Goal: Task Accomplishment & Management: Use online tool/utility

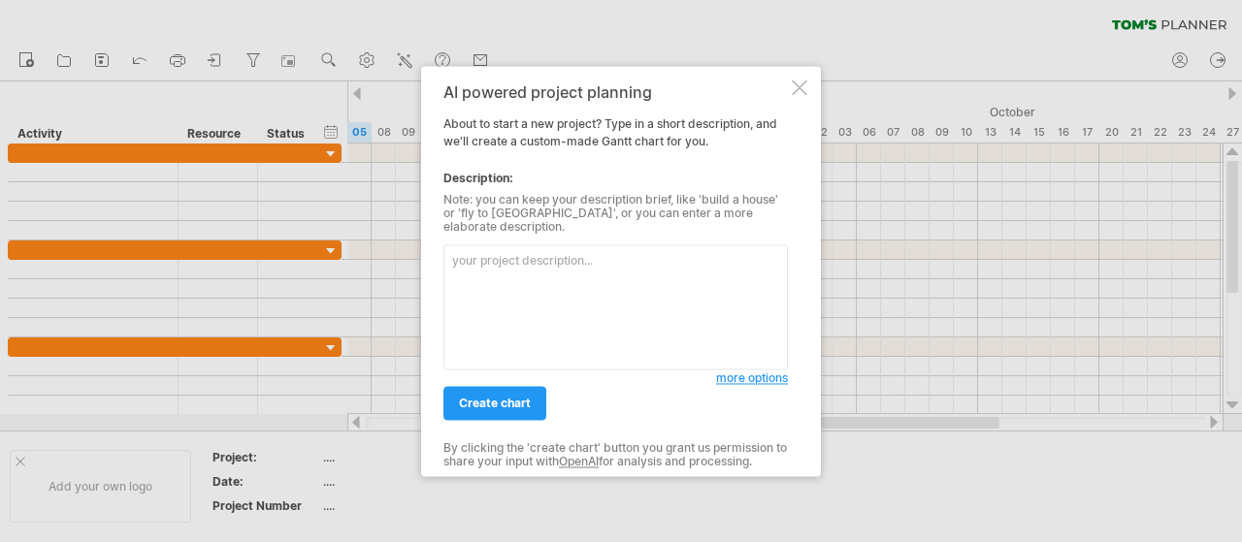
drag, startPoint x: 444, startPoint y: 126, endPoint x: 506, endPoint y: 150, distance: 66.6
click at [506, 150] on div "AI powered project planning About to start a new project? Type in a short descr…" at bounding box center [615, 270] width 344 height 375
click at [482, 152] on div "AI powered project planning About to start a new project? Type in a short descr…" at bounding box center [615, 270] width 344 height 375
click at [534, 255] on textarea at bounding box center [615, 306] width 344 height 125
type textarea "日本台新建廠"
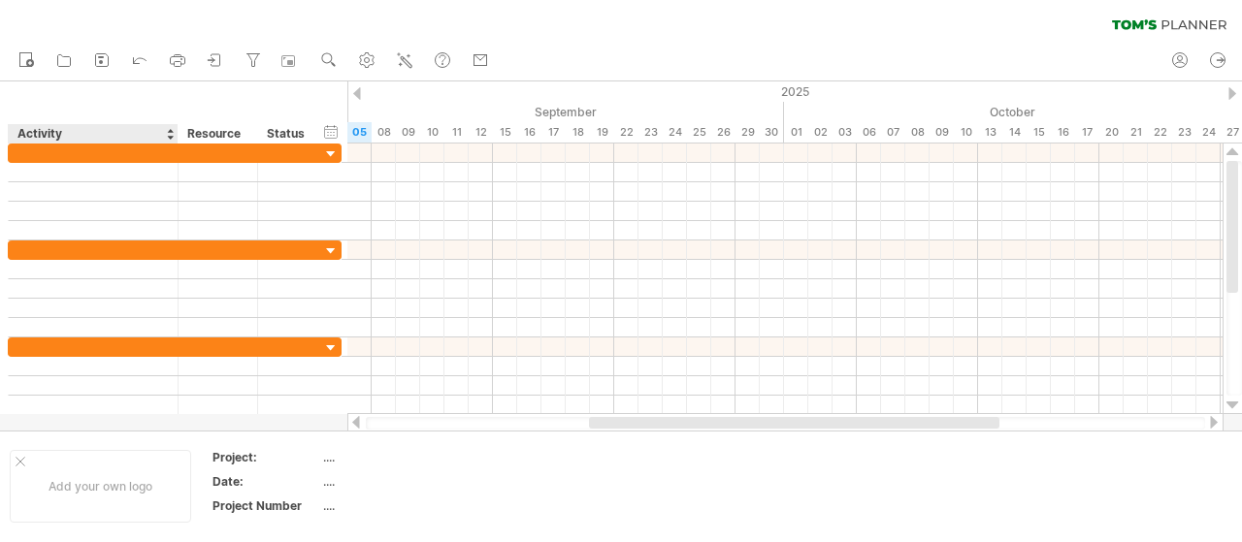
click at [109, 102] on div "hide start/end/duration show start/end/duration ******** Activity ******** Reso…" at bounding box center [173, 112] width 347 height 62
click at [621, 103] on div "September" at bounding box center [516, 112] width 533 height 20
click at [182, 106] on div "hide start/end/duration show start/end/duration ******** Activity ******** Reso…" at bounding box center [173, 112] width 347 height 62
click at [410, 53] on icon at bounding box center [404, 59] width 19 height 19
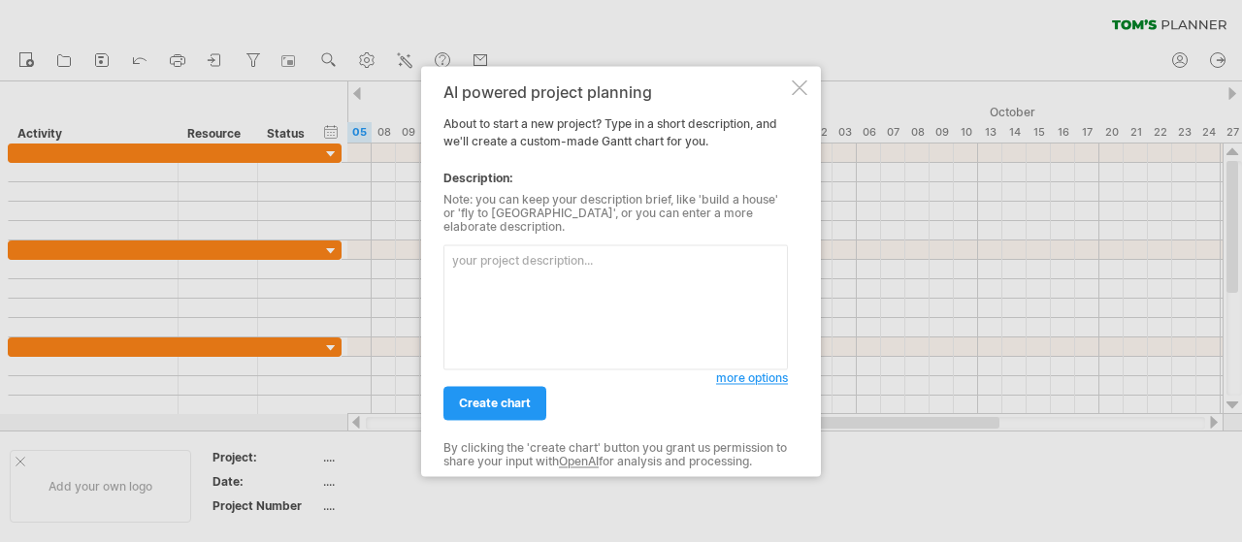
click at [491, 255] on textarea at bounding box center [615, 306] width 344 height 125
type textarea "loremipsu 1. dolorsita • co： a el、sedd、eiusmo t inci u labore e dolore（magn） 3.…"
click at [0, 235] on div at bounding box center [621, 271] width 1242 height 542
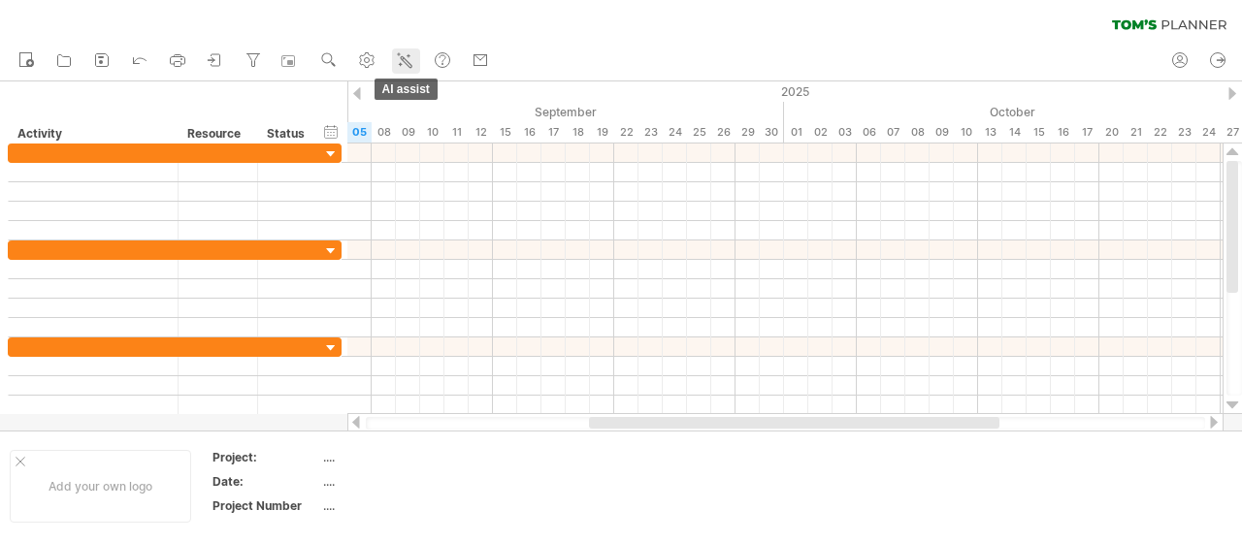
click at [411, 68] on icon at bounding box center [404, 59] width 19 height 19
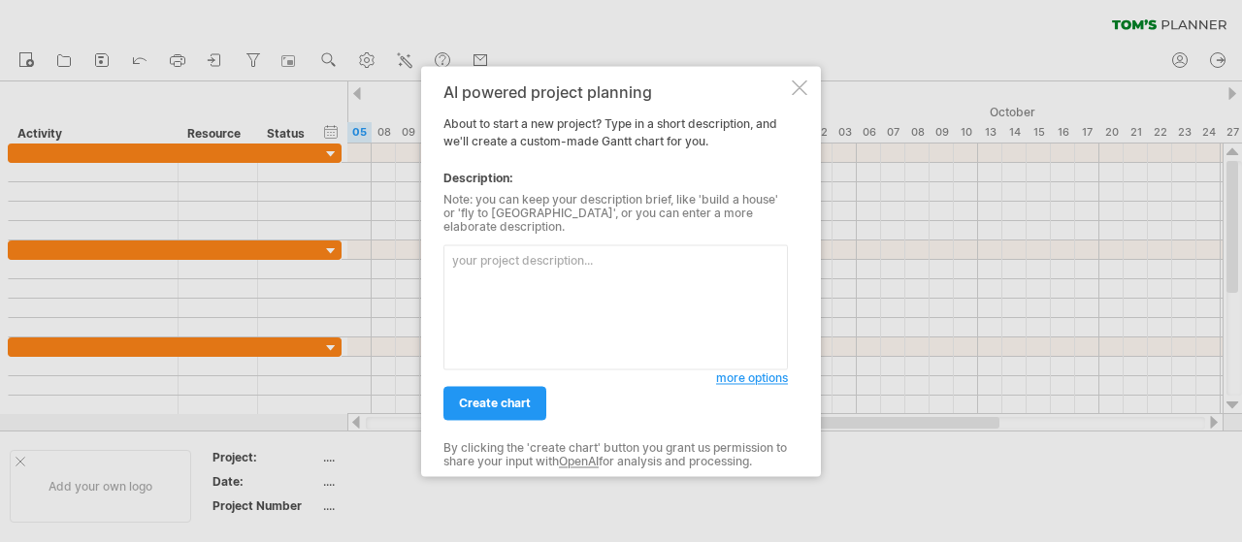
click at [491, 265] on textarea at bounding box center [615, 306] width 344 height 125
click at [450, 254] on textarea at bounding box center [615, 306] width 344 height 125
click at [480, 300] on textarea at bounding box center [615, 306] width 344 height 125
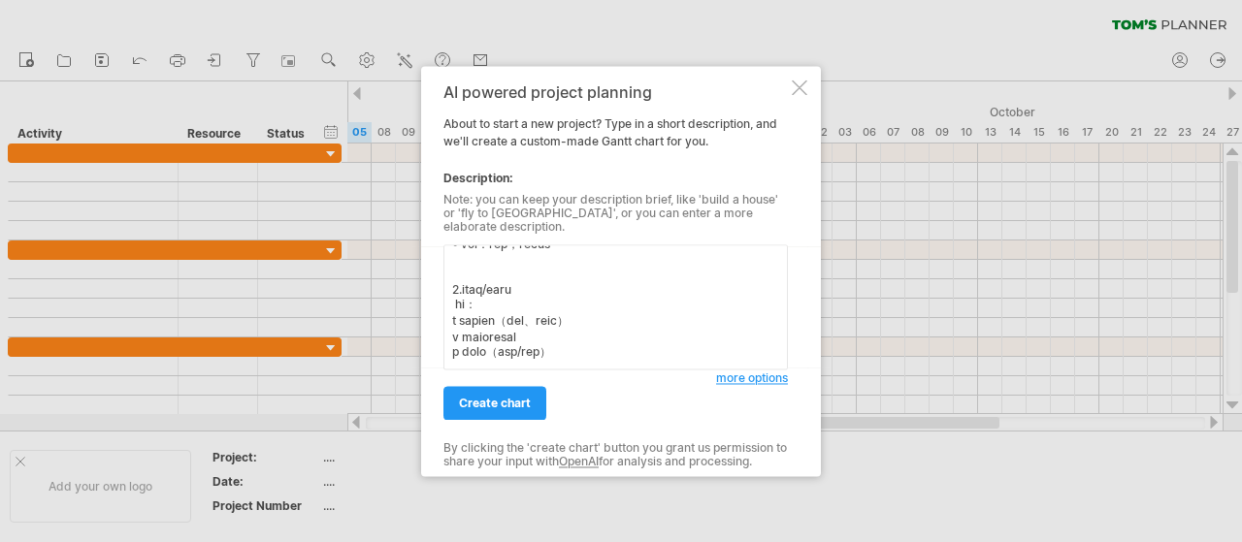
scroll to position [864, 0]
type textarea "loremipsu 9. dolorsita • co： a el、sedd、eiusmo t inci u labore e dolore（magn） 0.…"
click at [500, 397] on span "create chart" at bounding box center [495, 403] width 72 height 15
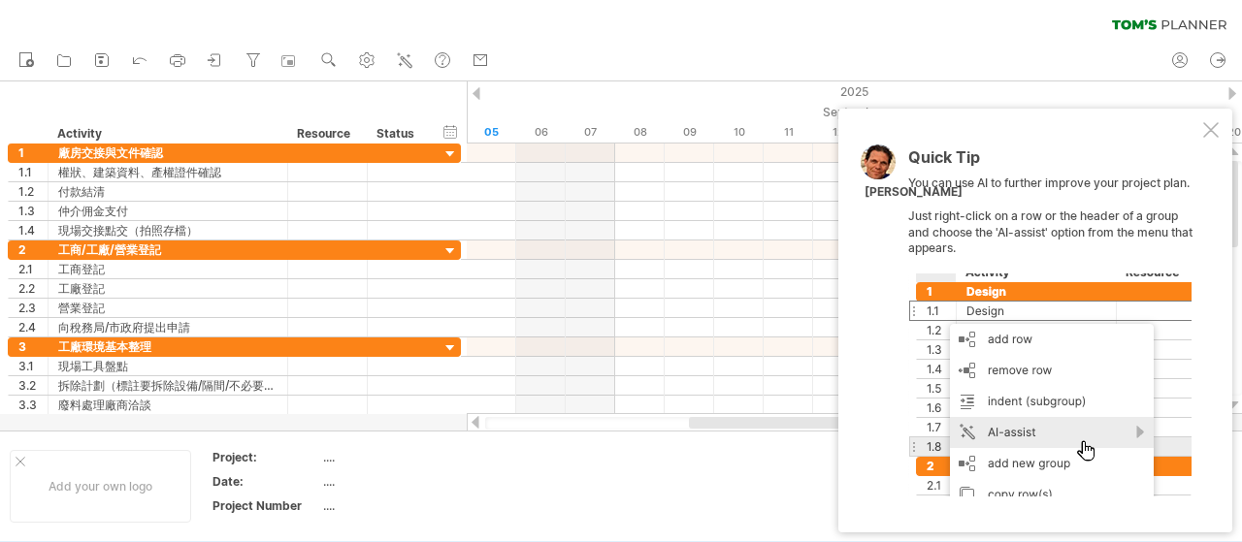
drag, startPoint x: 1205, startPoint y: 133, endPoint x: 1023, endPoint y: 178, distance: 186.8
click at [1204, 133] on div at bounding box center [1211, 130] width 16 height 16
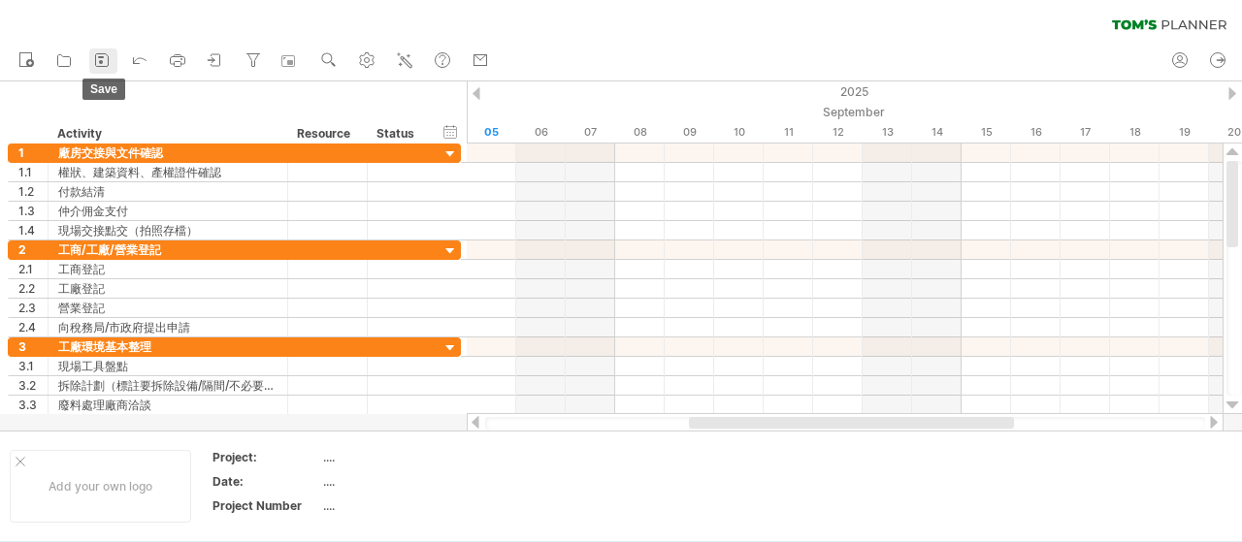
click at [104, 66] on icon at bounding box center [102, 60] width 13 height 13
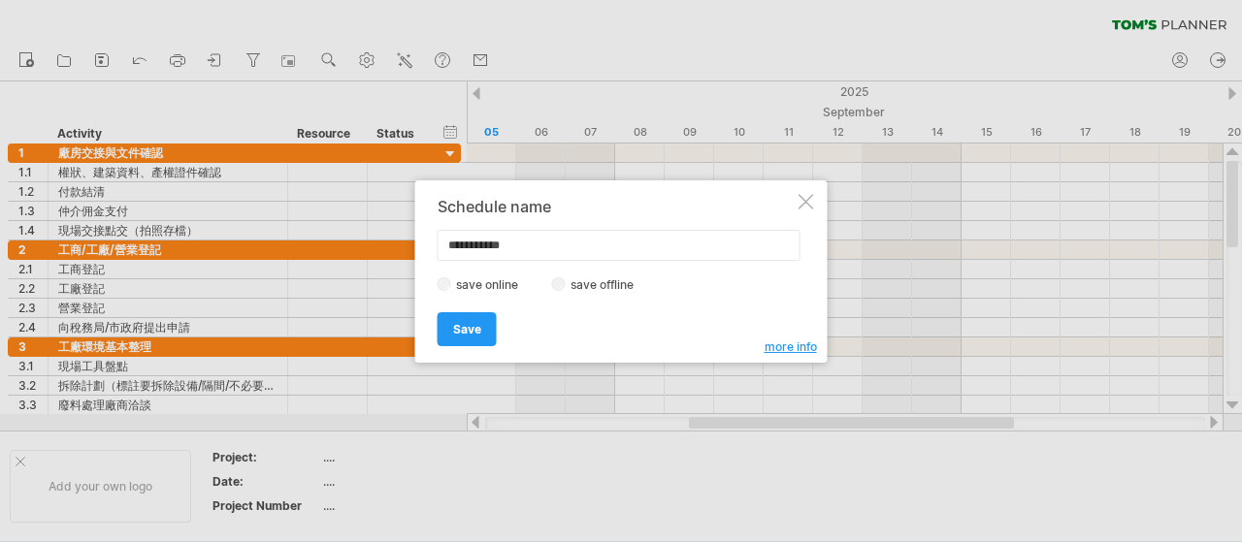
drag, startPoint x: 533, startPoint y: 240, endPoint x: 372, endPoint y: 240, distance: 161.0
click at [372, 240] on div "Trying to reach [DOMAIN_NAME] Connected again... 0% clear filter new 1" at bounding box center [621, 271] width 1242 height 542
type input "*********"
click at [463, 322] on span "Save" at bounding box center [467, 329] width 28 height 15
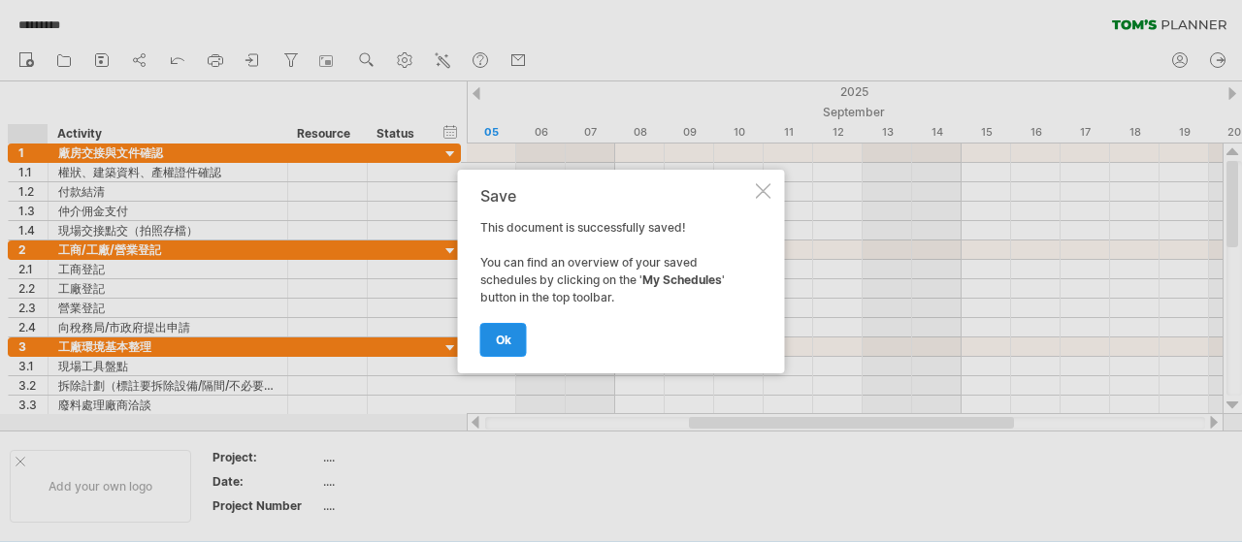
click at [512, 339] on link "ok" at bounding box center [503, 340] width 47 height 34
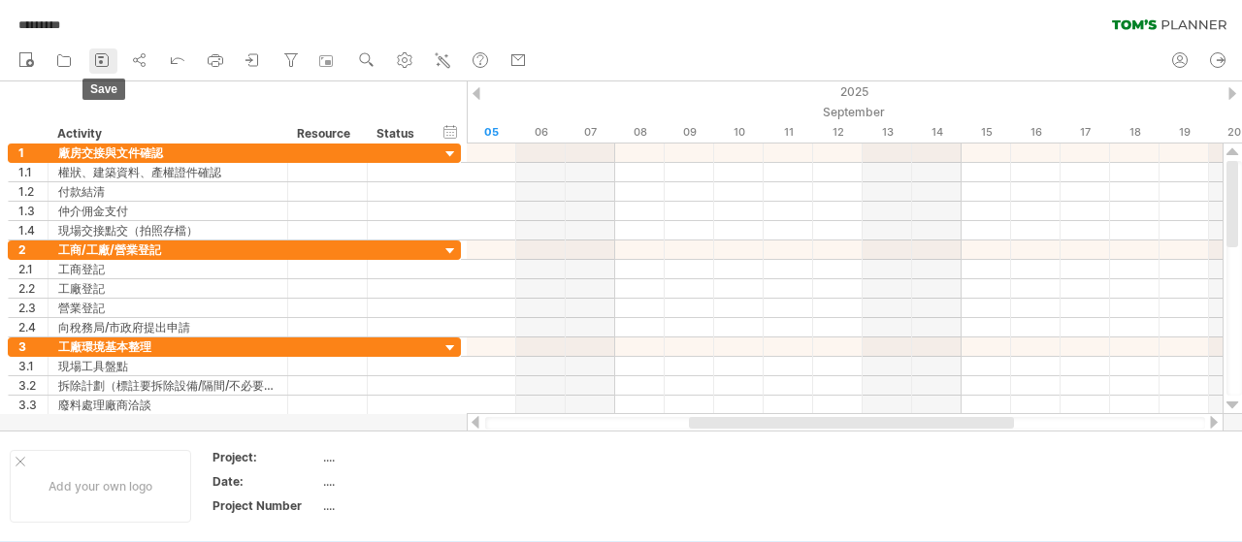
click at [97, 61] on icon at bounding box center [101, 59] width 19 height 19
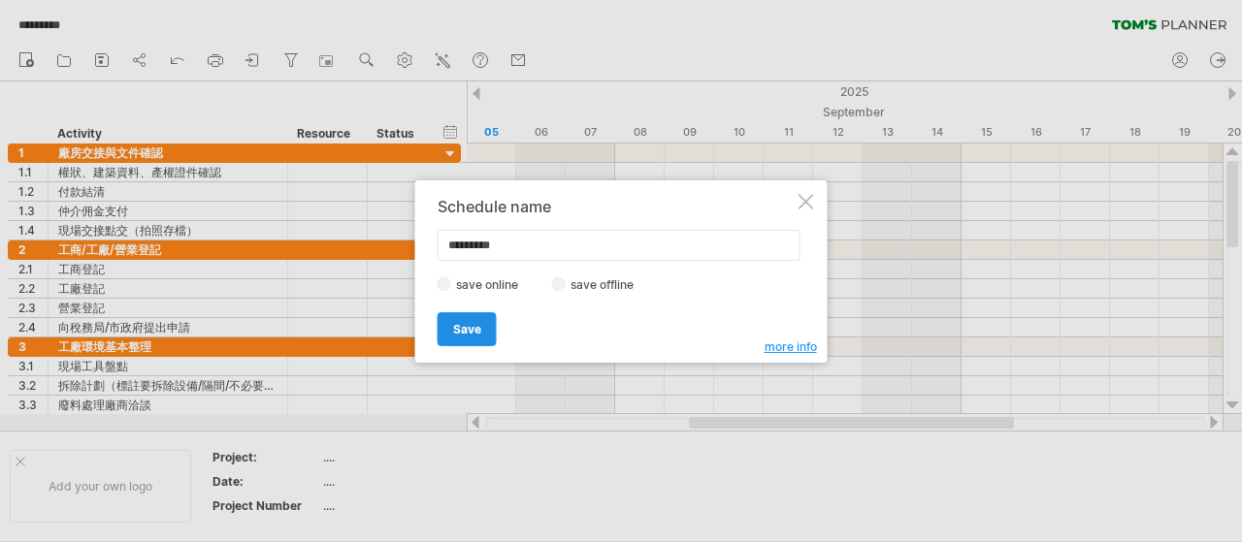
click at [478, 322] on span "Save" at bounding box center [467, 329] width 28 height 15
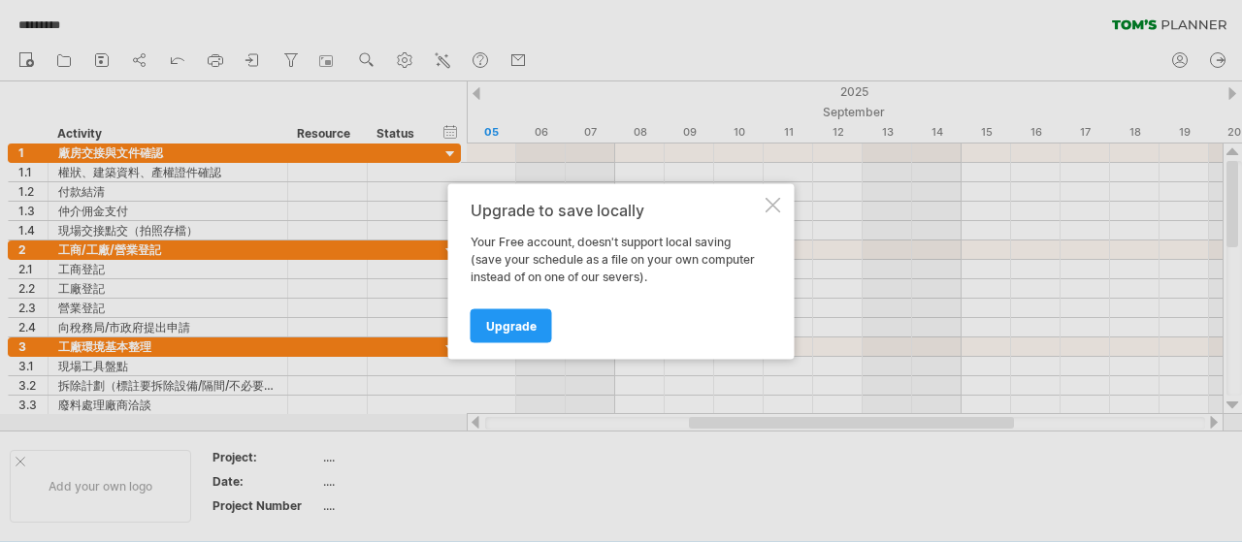
click at [768, 206] on div at bounding box center [773, 205] width 16 height 16
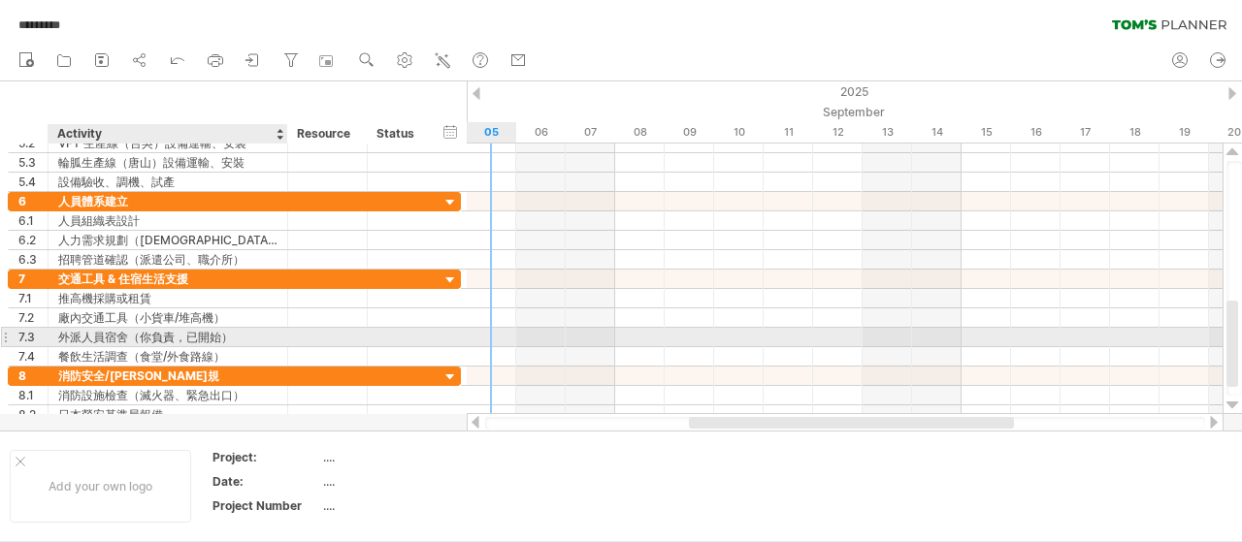
click at [155, 337] on div "外派人員宿舍（你負責，已開始）" at bounding box center [167, 337] width 219 height 18
click at [221, 333] on input "**********" at bounding box center [167, 337] width 219 height 18
click at [227, 333] on input "**********" at bounding box center [167, 337] width 219 height 18
type input "******"
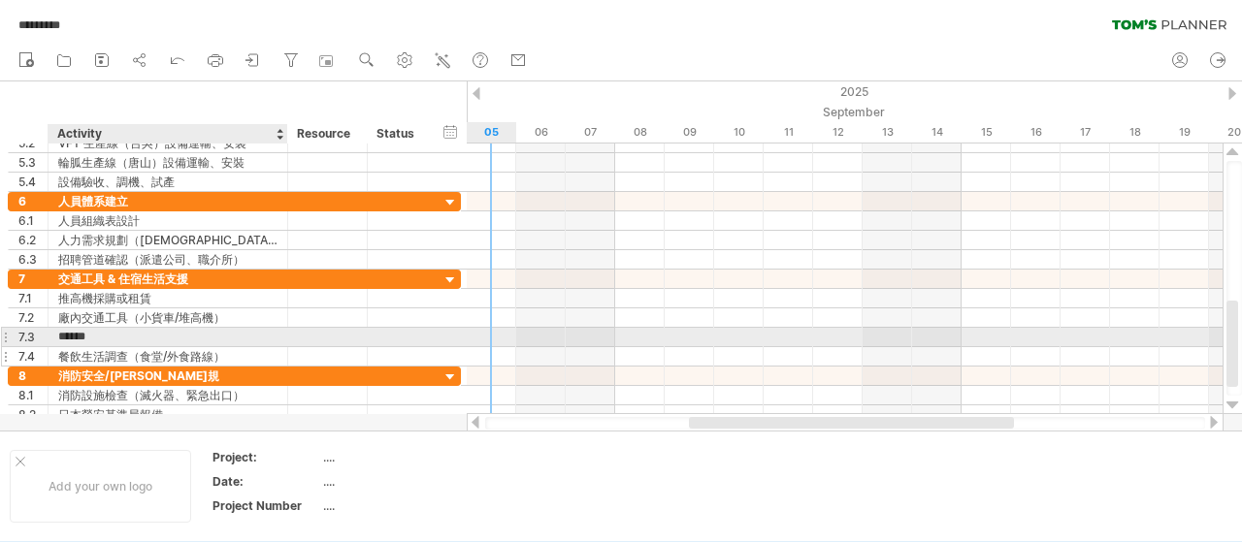
click at [198, 349] on div "餐飲生活調查（食堂/外食路線）" at bounding box center [167, 356] width 219 height 18
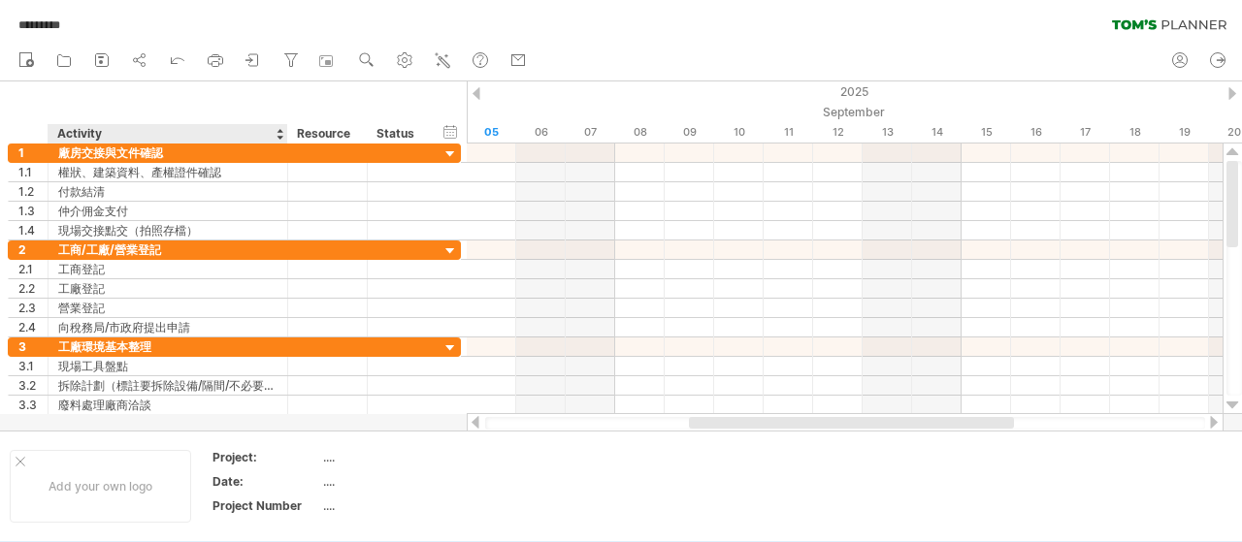
click at [167, 99] on div "hide start/end/duration show start/end/duration ******** Activity ******** Reso…" at bounding box center [233, 112] width 467 height 62
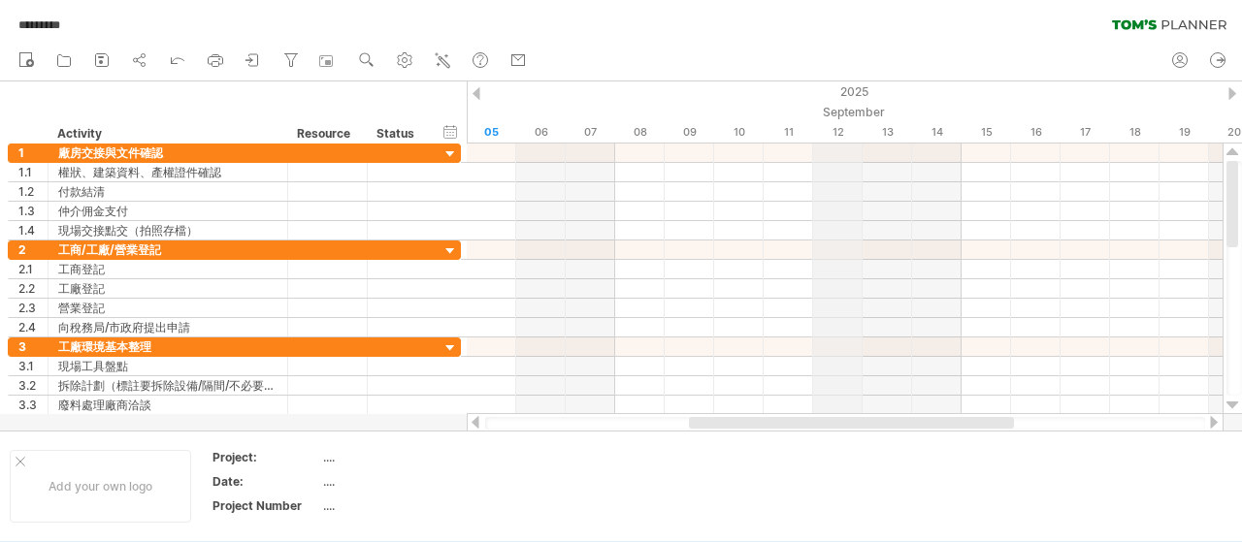
click at [853, 99] on div "2025" at bounding box center [1134, 91] width 3908 height 20
click at [851, 110] on div "September" at bounding box center [1011, 112] width 1484 height 20
